Goal: Navigation & Orientation: Find specific page/section

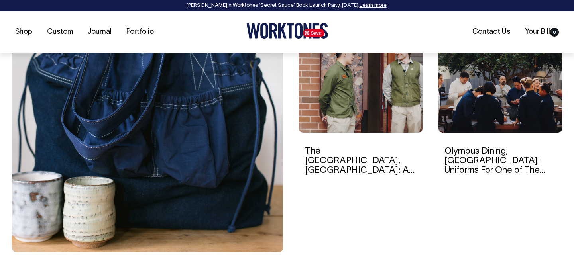
scroll to position [267, 0]
click at [352, 105] on img at bounding box center [361, 79] width 124 height 108
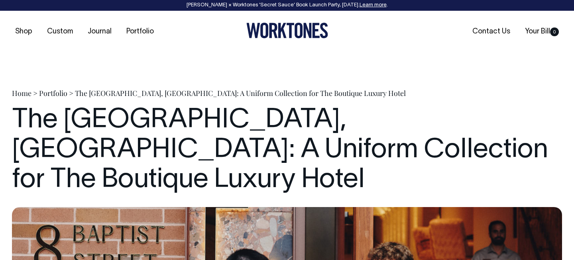
scroll to position [0, 0]
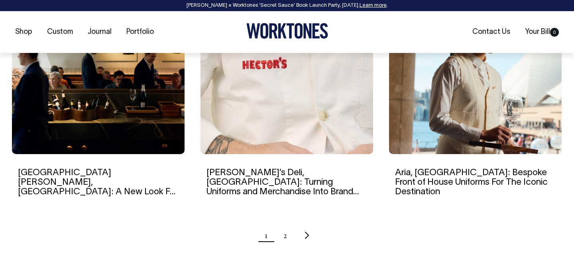
scroll to position [804, 0]
click at [290, 235] on ul "1 2" at bounding box center [287, 235] width 550 height 20
click at [283, 235] on link "2" at bounding box center [285, 235] width 4 height 20
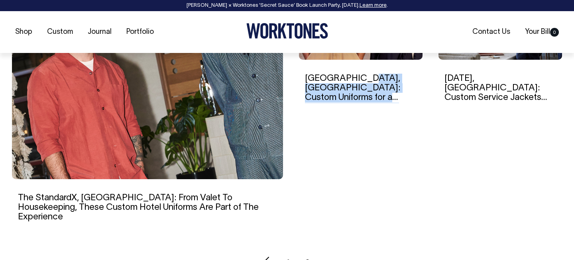
scroll to position [339, 0]
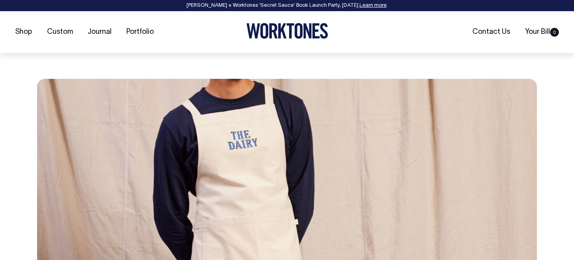
scroll to position [2221, 0]
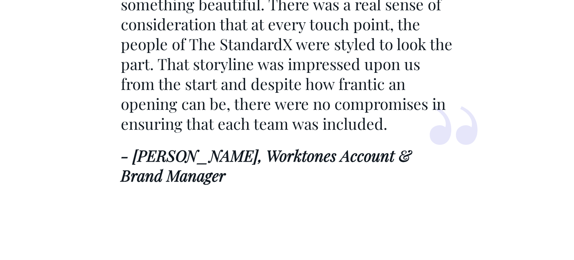
scroll to position [2882, 0]
